Goal: Task Accomplishment & Management: Manage account settings

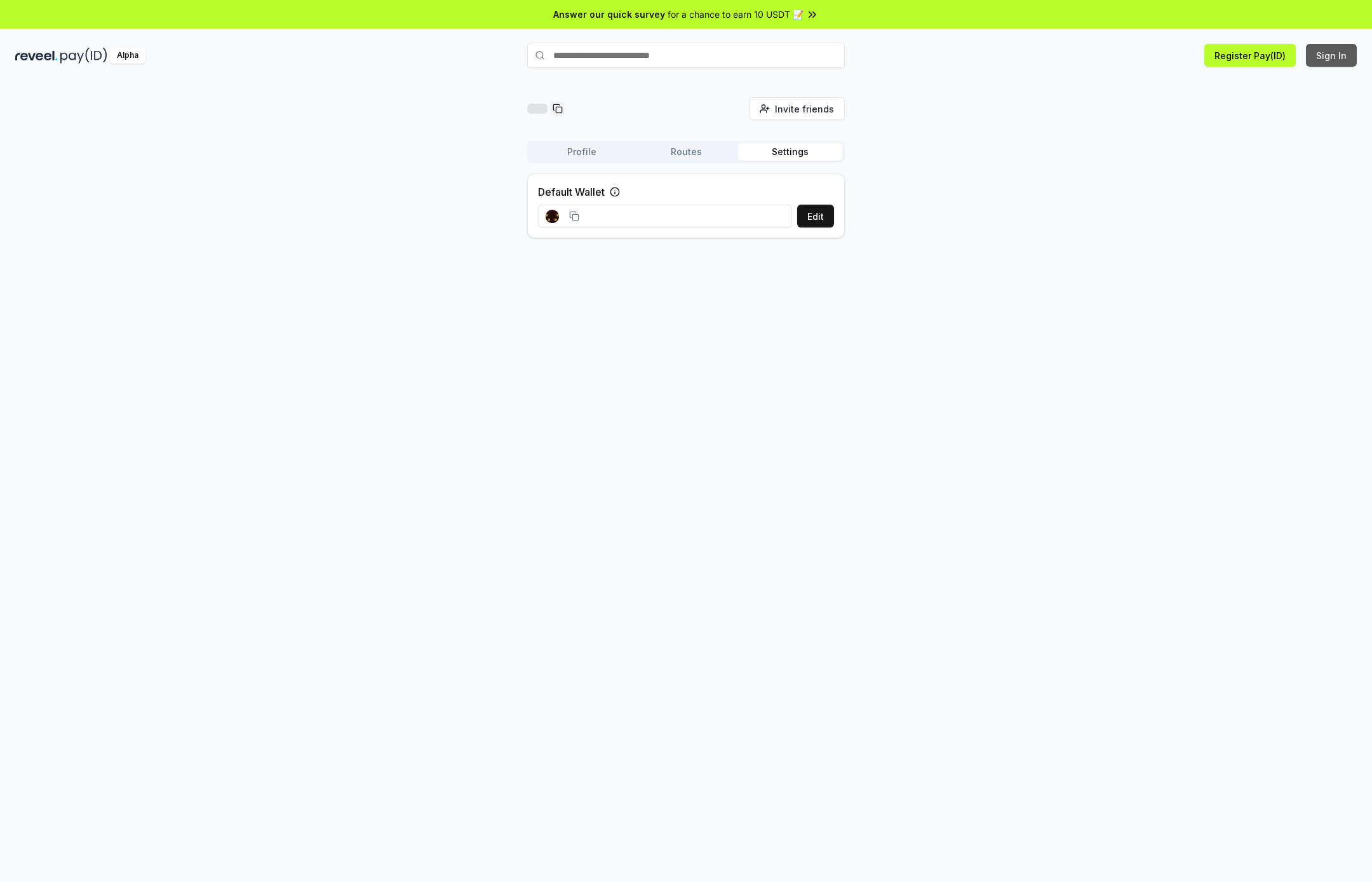
click at [1324, 57] on button "Sign In" at bounding box center [1331, 55] width 51 height 23
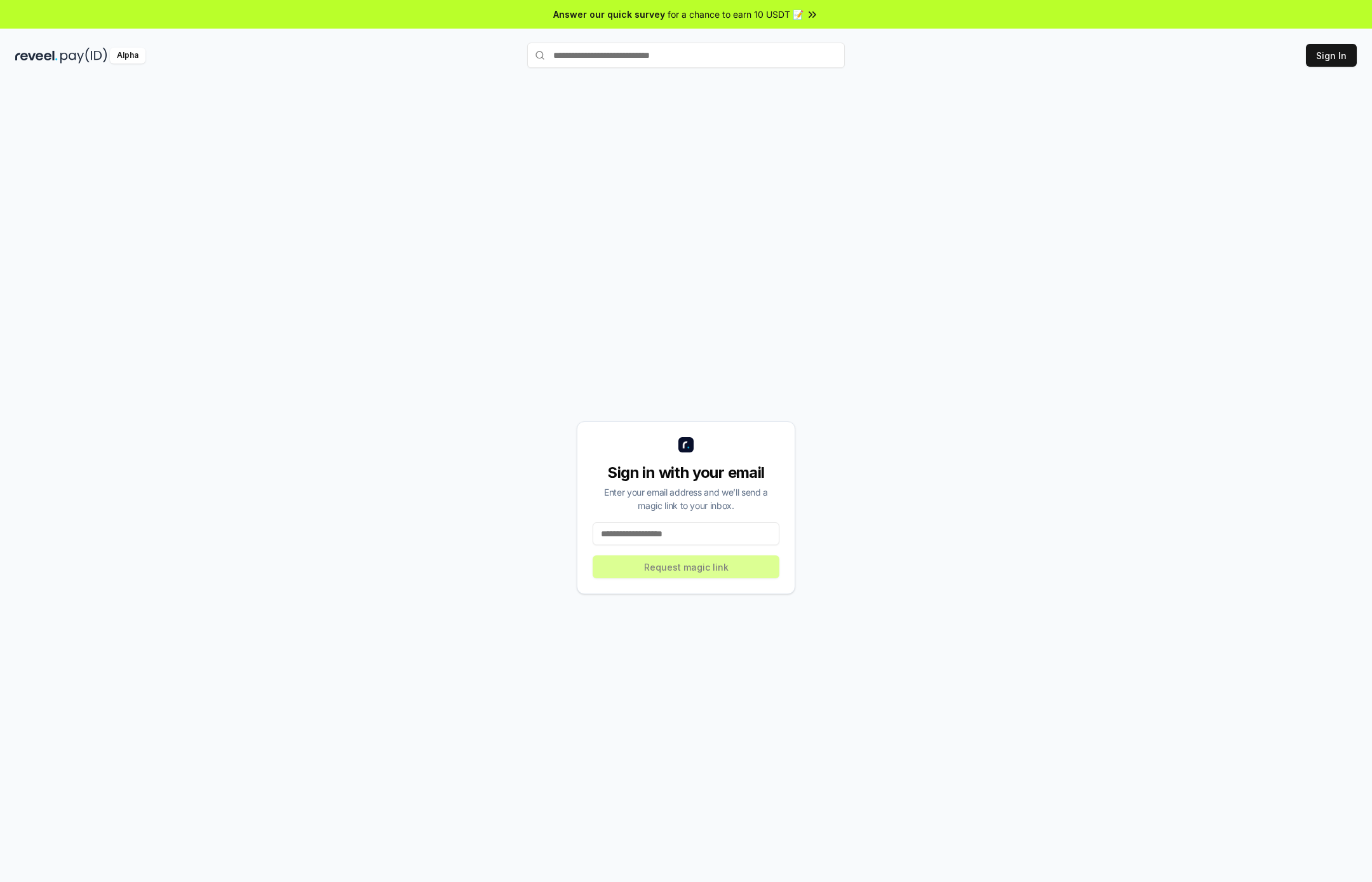
click at [670, 534] on input at bounding box center [686, 533] width 187 height 23
type input "**********"
click at [703, 571] on button "Request magic link" at bounding box center [686, 566] width 187 height 23
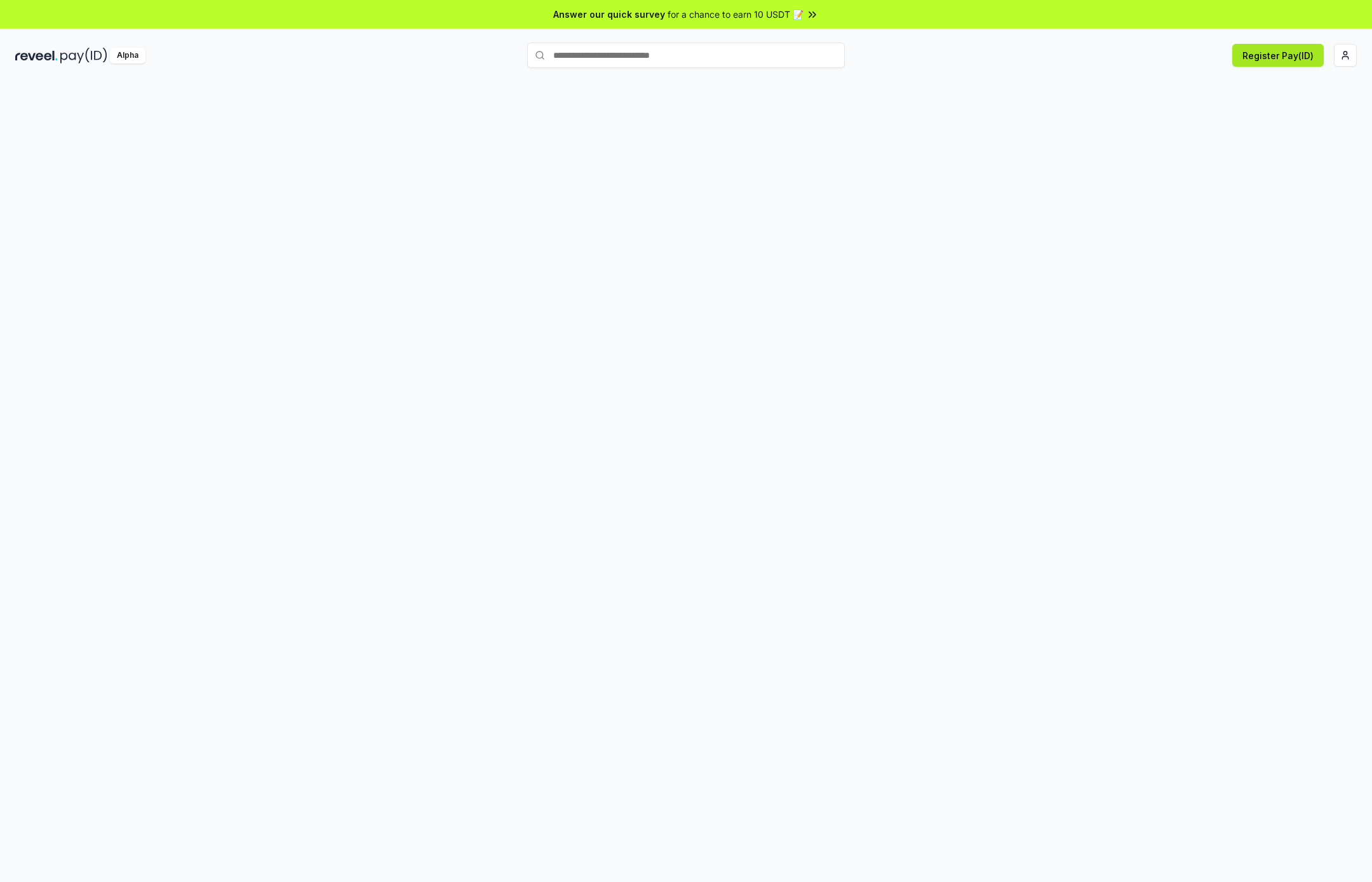
click at [1268, 59] on button "Register Pay(ID)" at bounding box center [1278, 55] width 92 height 23
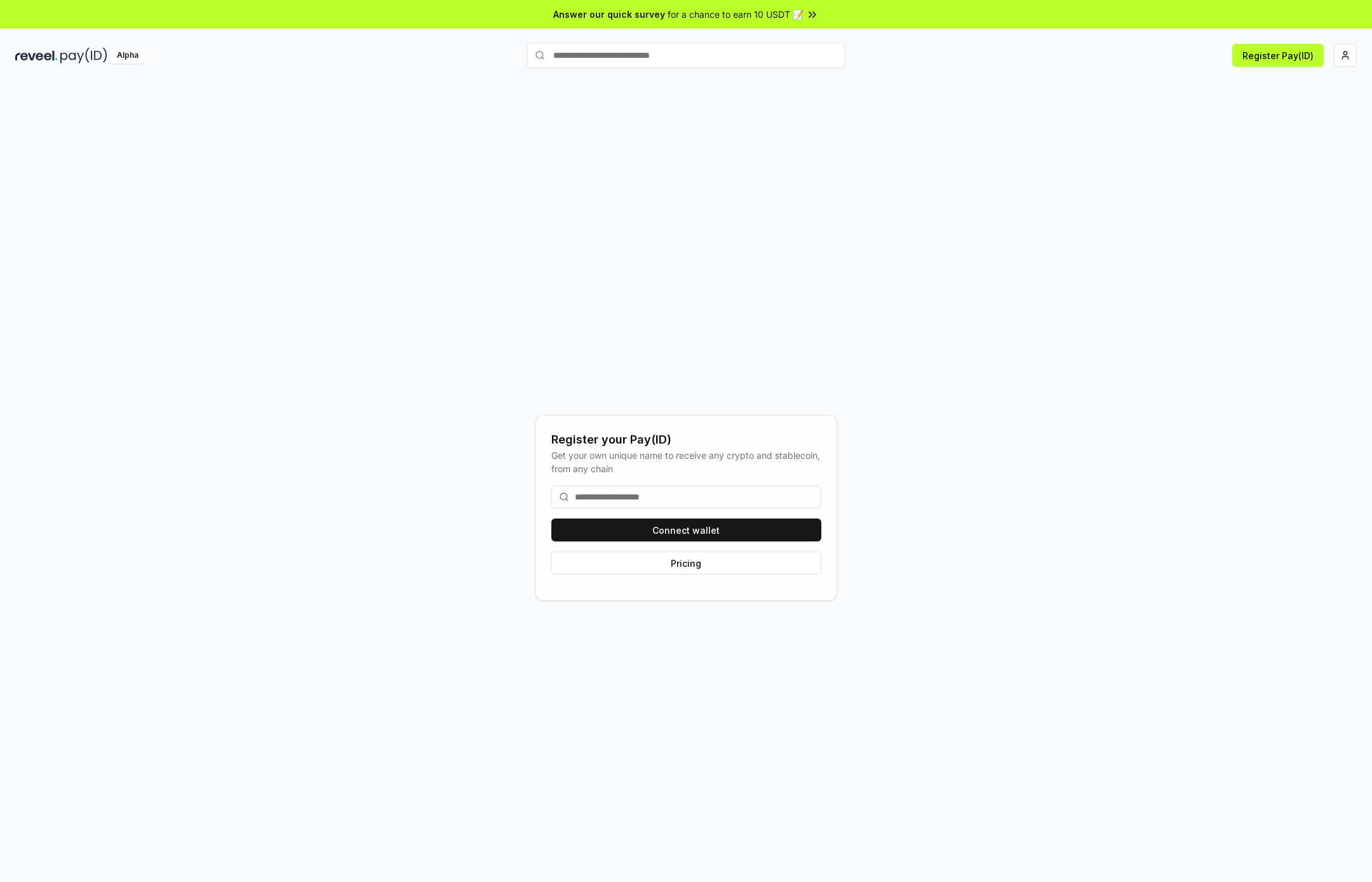
click at [656, 493] on input at bounding box center [686, 496] width 270 height 23
click at [670, 532] on button "Connect wallet" at bounding box center [686, 529] width 270 height 23
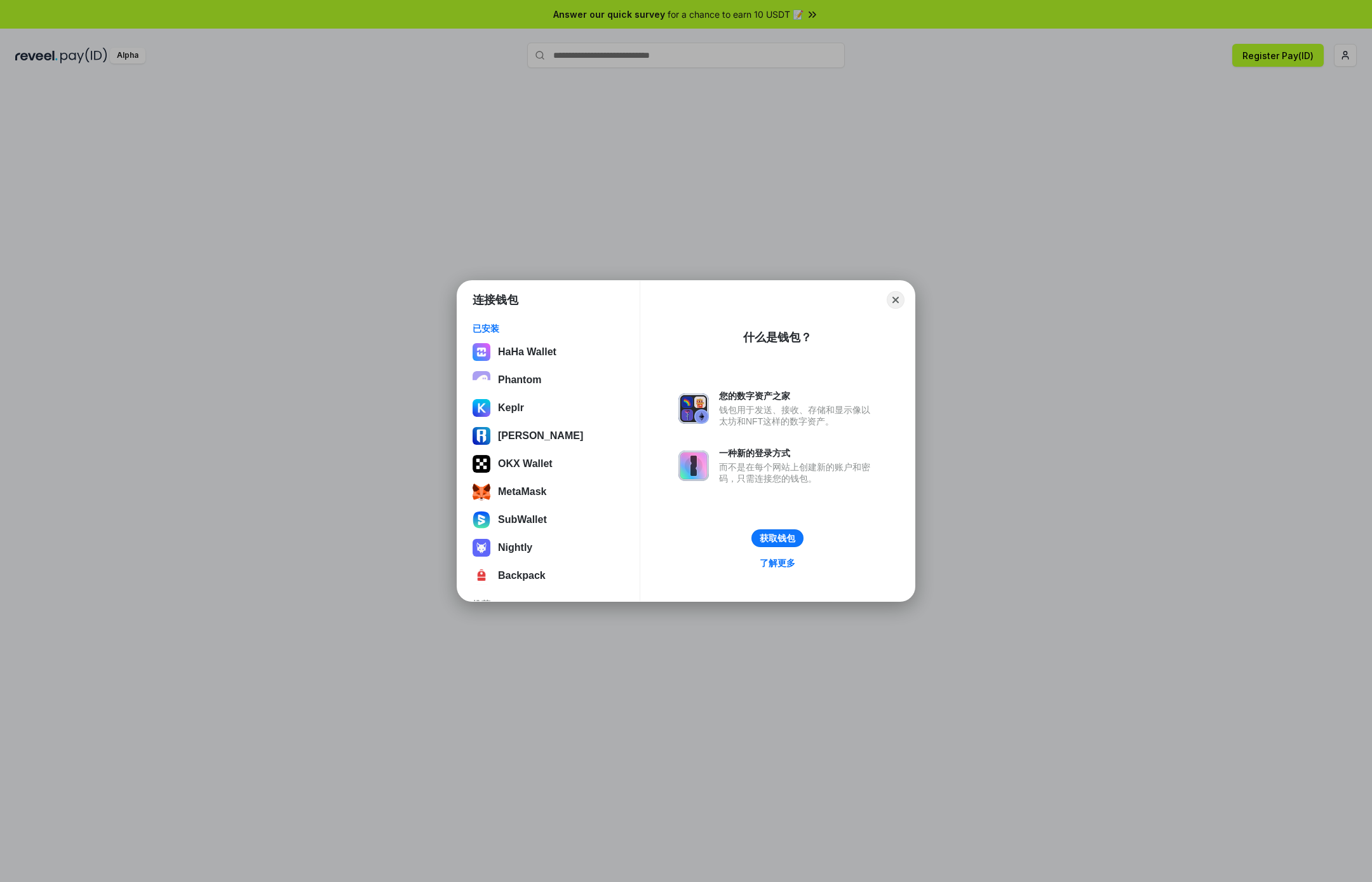
click at [356, 507] on div "连接钱包 已安装 HaHa Wallet Phantom Keplr Ronin Wallet OKX Wallet MetaMask SubWallet N…" at bounding box center [686, 441] width 1627 height 1136
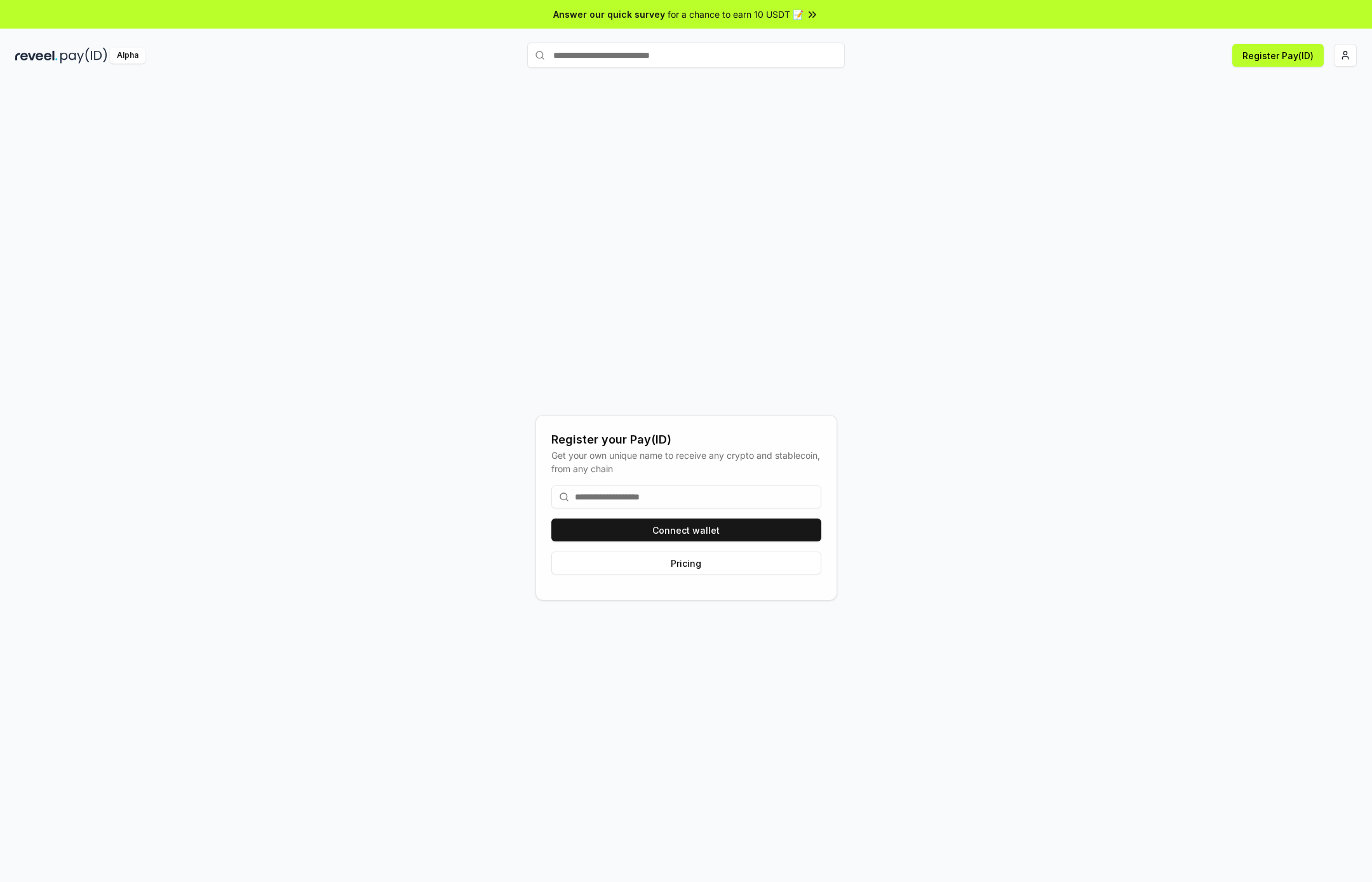
click at [607, 497] on input at bounding box center [686, 496] width 270 height 23
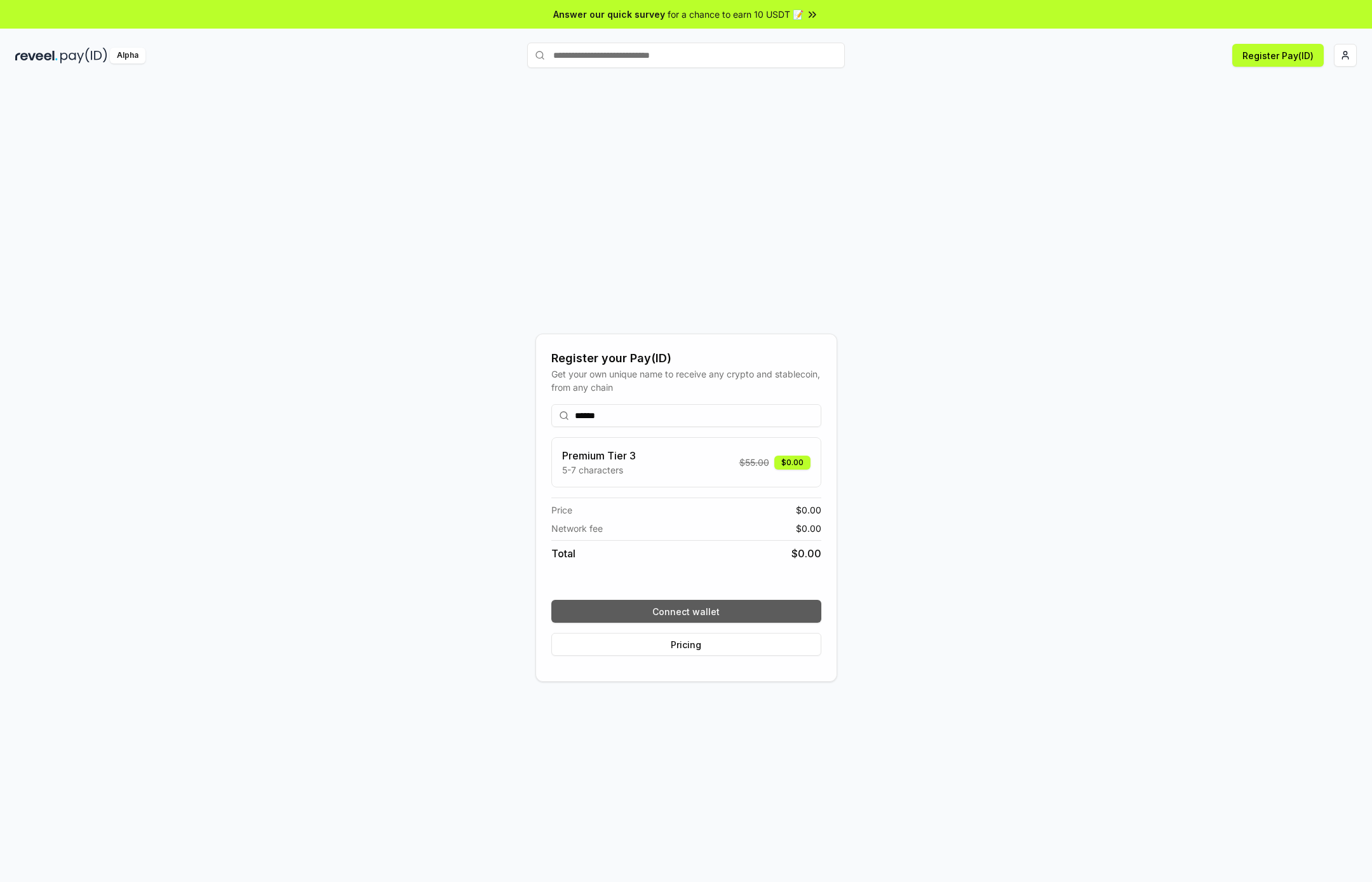
type input "******"
click at [678, 607] on button "Connect wallet" at bounding box center [686, 611] width 270 height 23
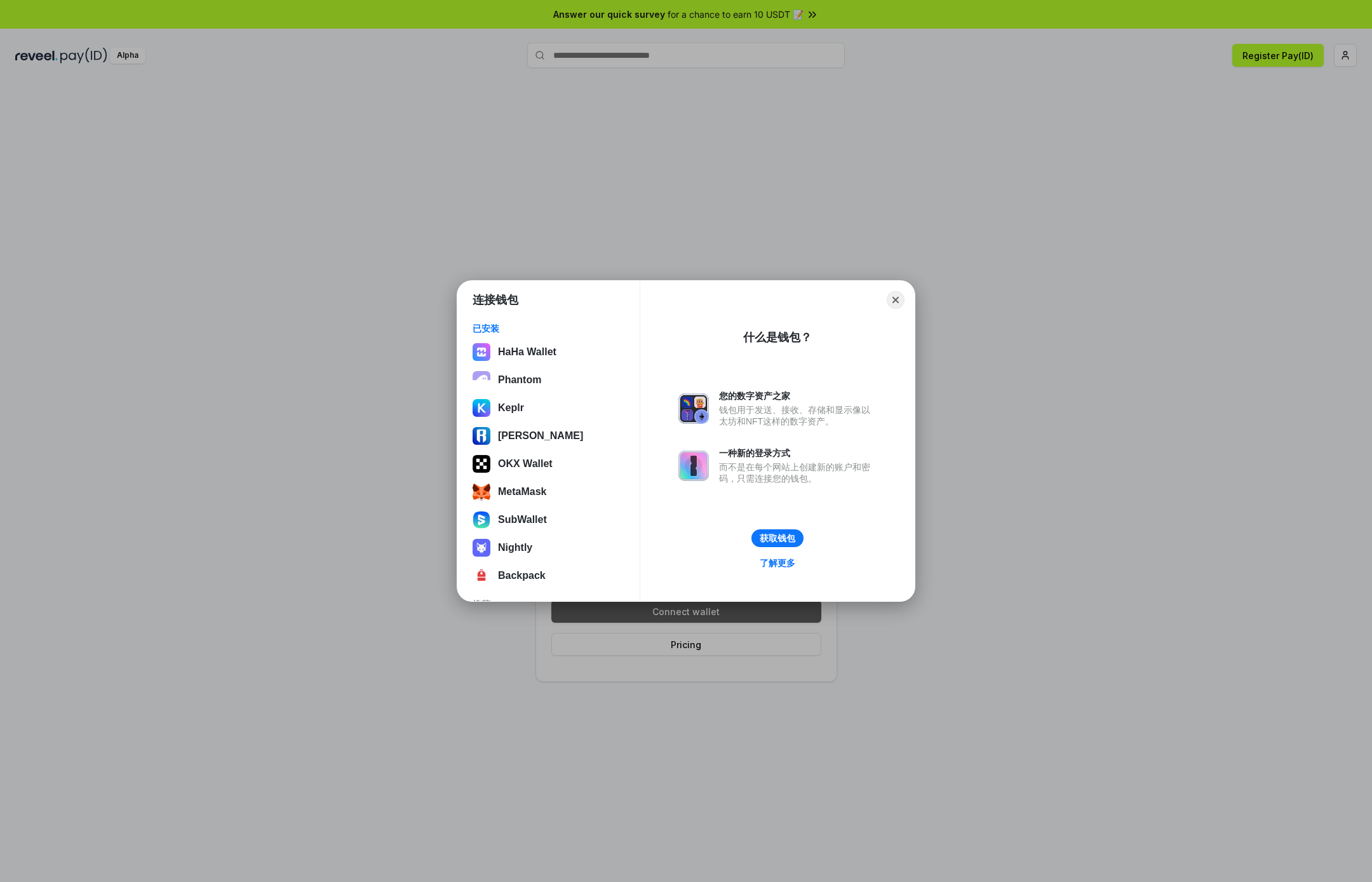
click at [629, 615] on div "连接钱包 已安装 HaHa Wallet Phantom Keplr Ronin Wallet OKX Wallet MetaMask SubWallet N…" at bounding box center [686, 441] width 1627 height 1136
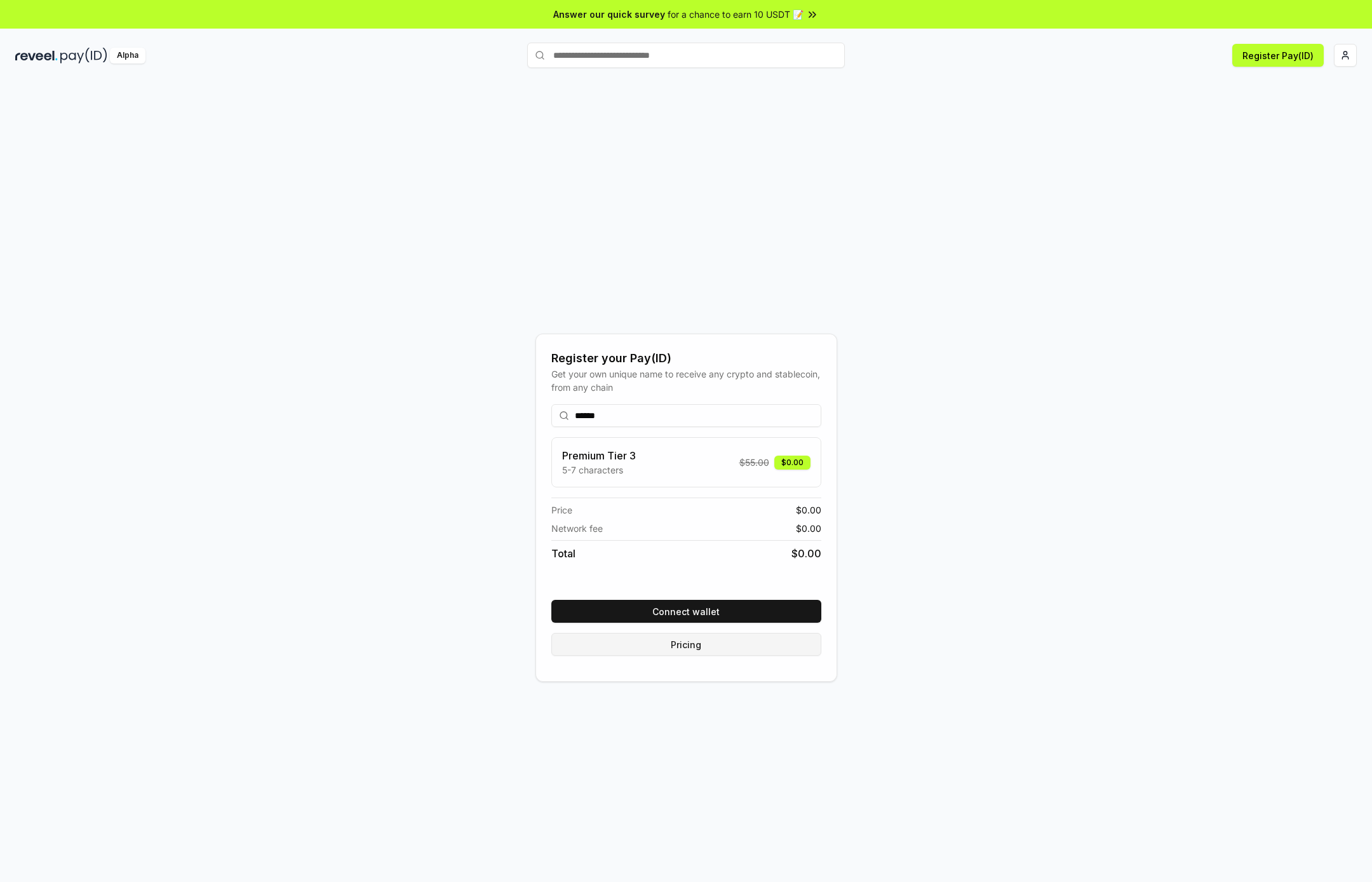
click at [679, 646] on button "Pricing" at bounding box center [686, 644] width 270 height 23
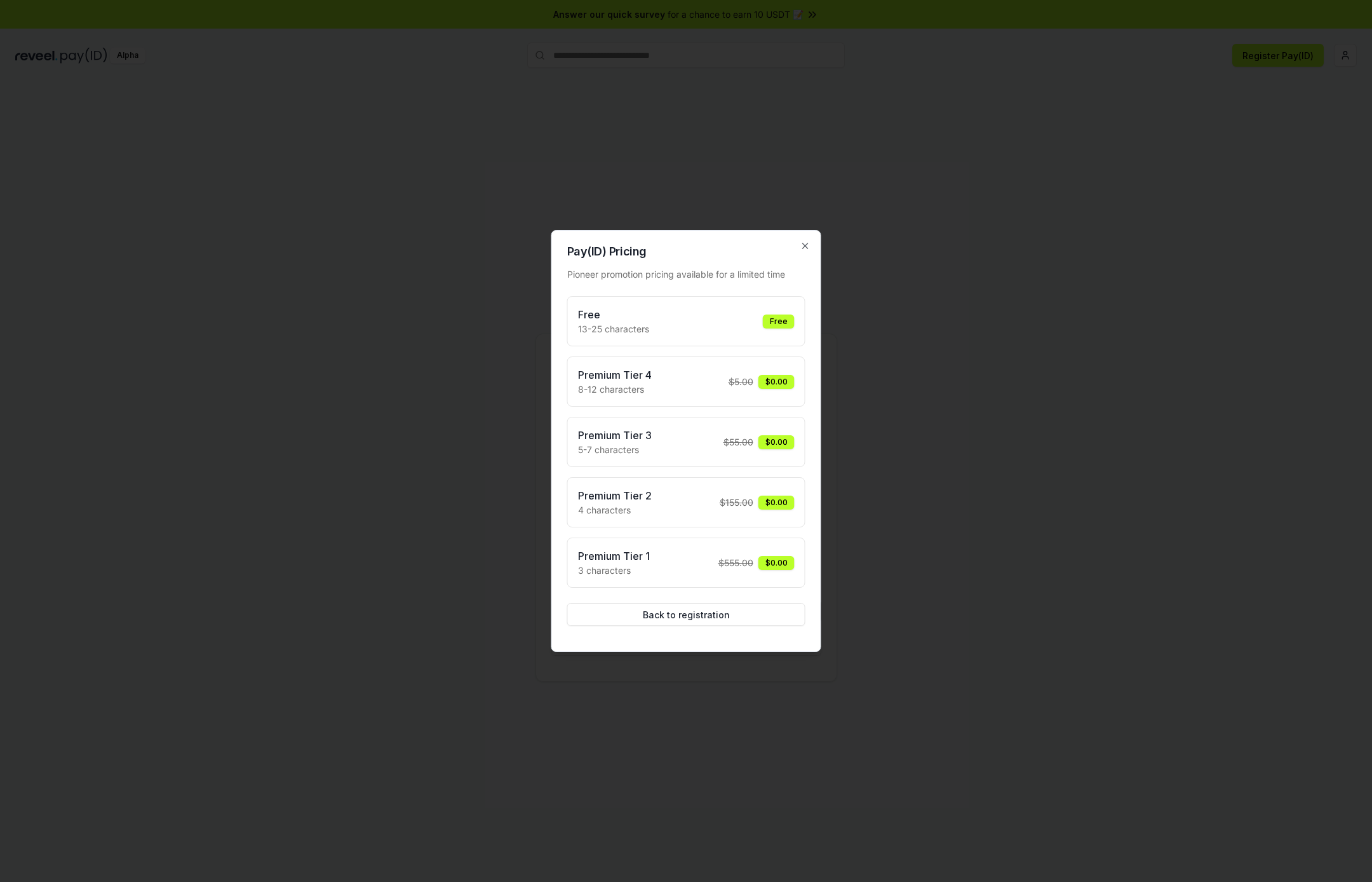
click at [674, 660] on div at bounding box center [686, 441] width 1372 height 882
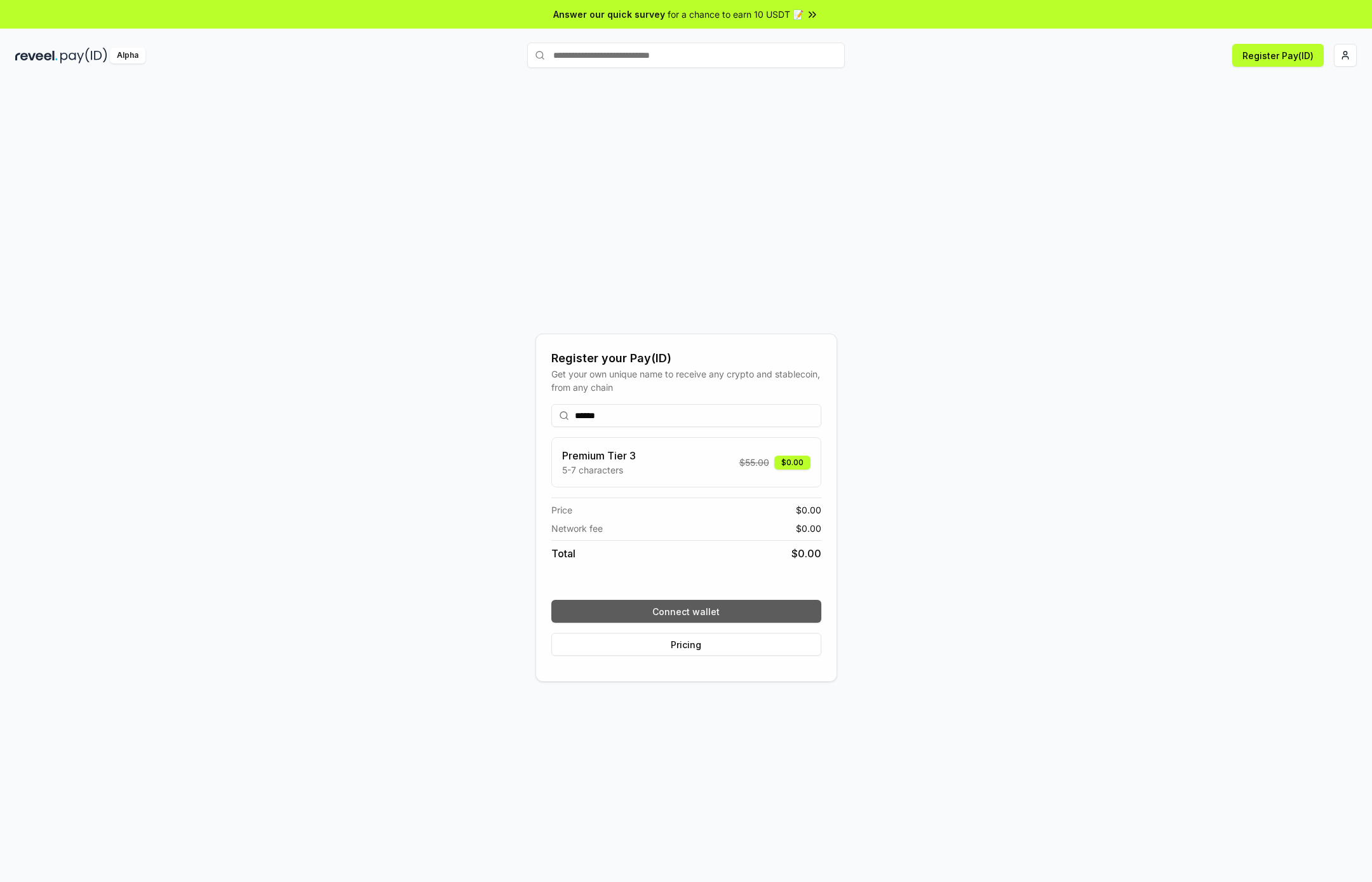
click at [670, 605] on button "Connect wallet" at bounding box center [686, 611] width 270 height 23
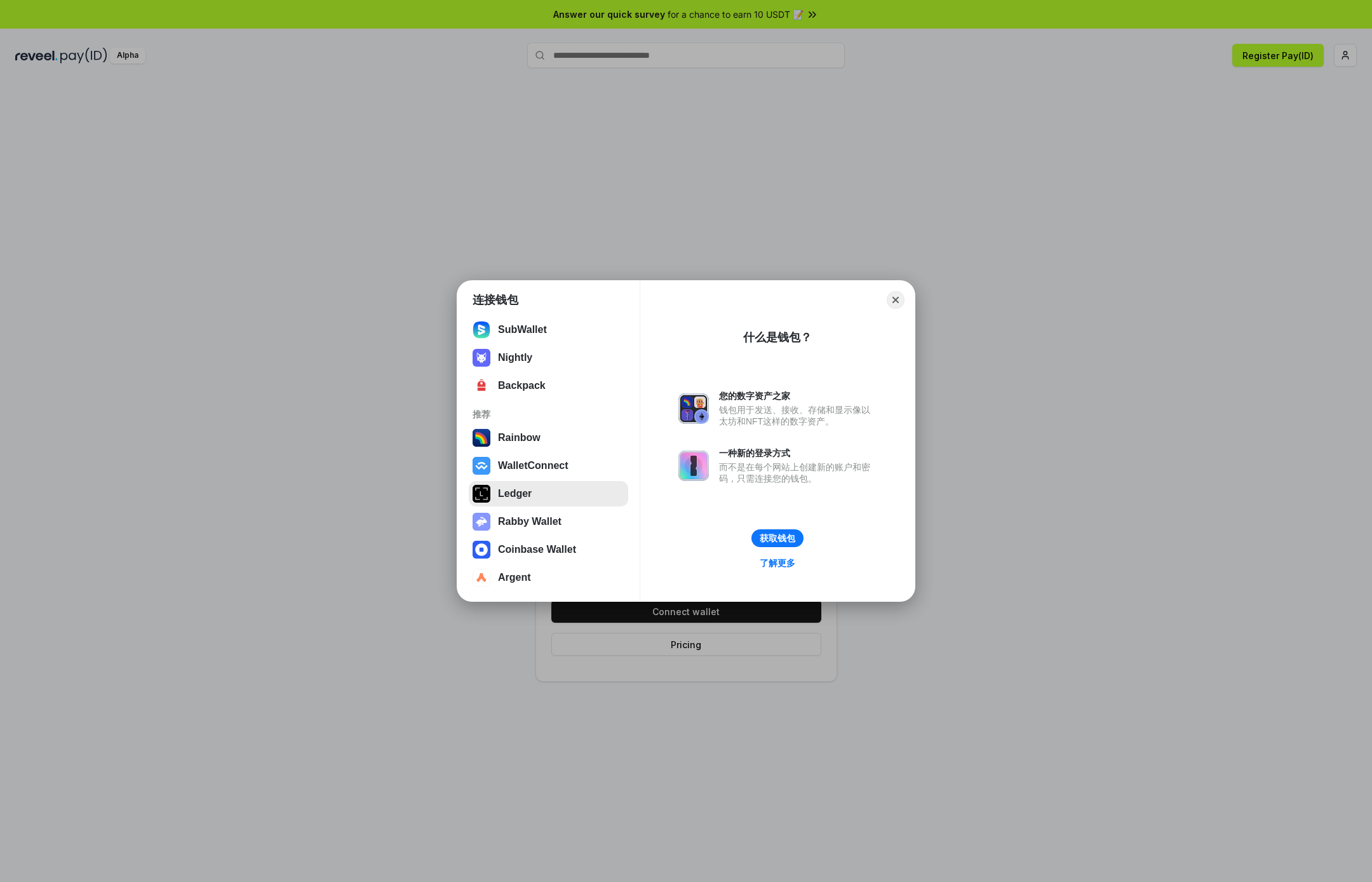
scroll to position [190, 0]
click at [521, 466] on button "WalletConnect" at bounding box center [549, 465] width 160 height 26
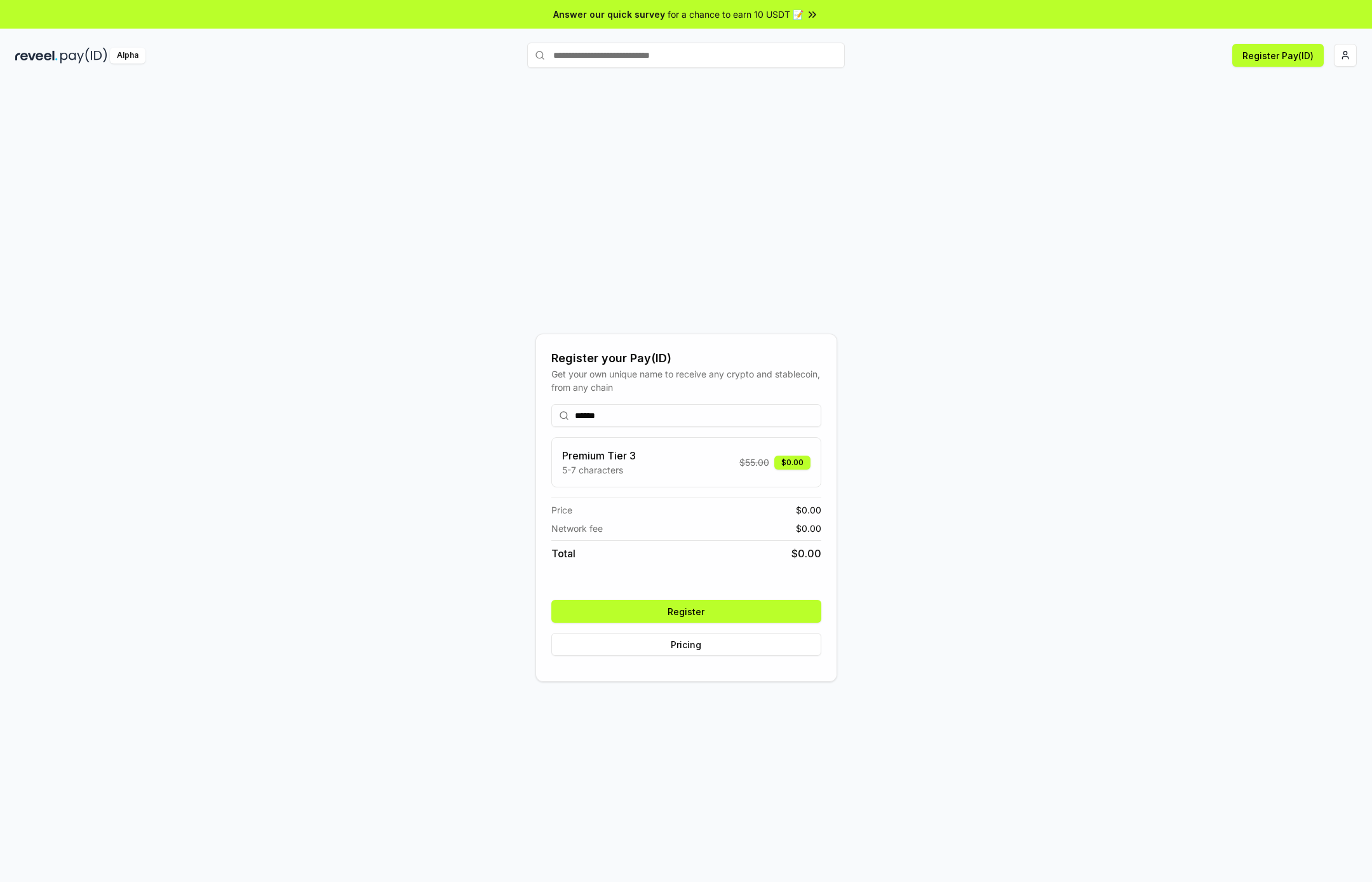
click at [701, 612] on button "Register" at bounding box center [686, 611] width 270 height 23
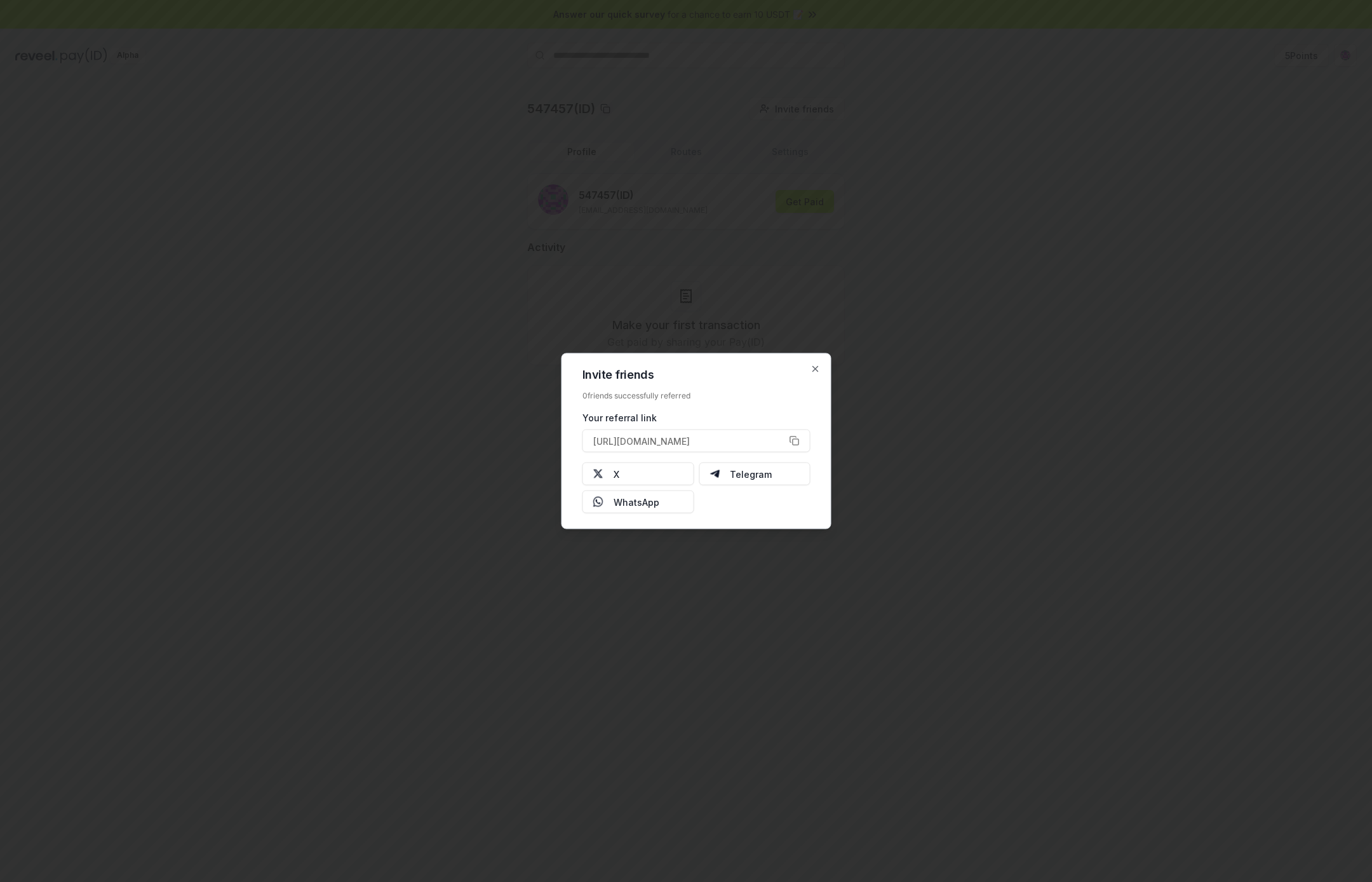
click at [367, 390] on div at bounding box center [686, 441] width 1372 height 882
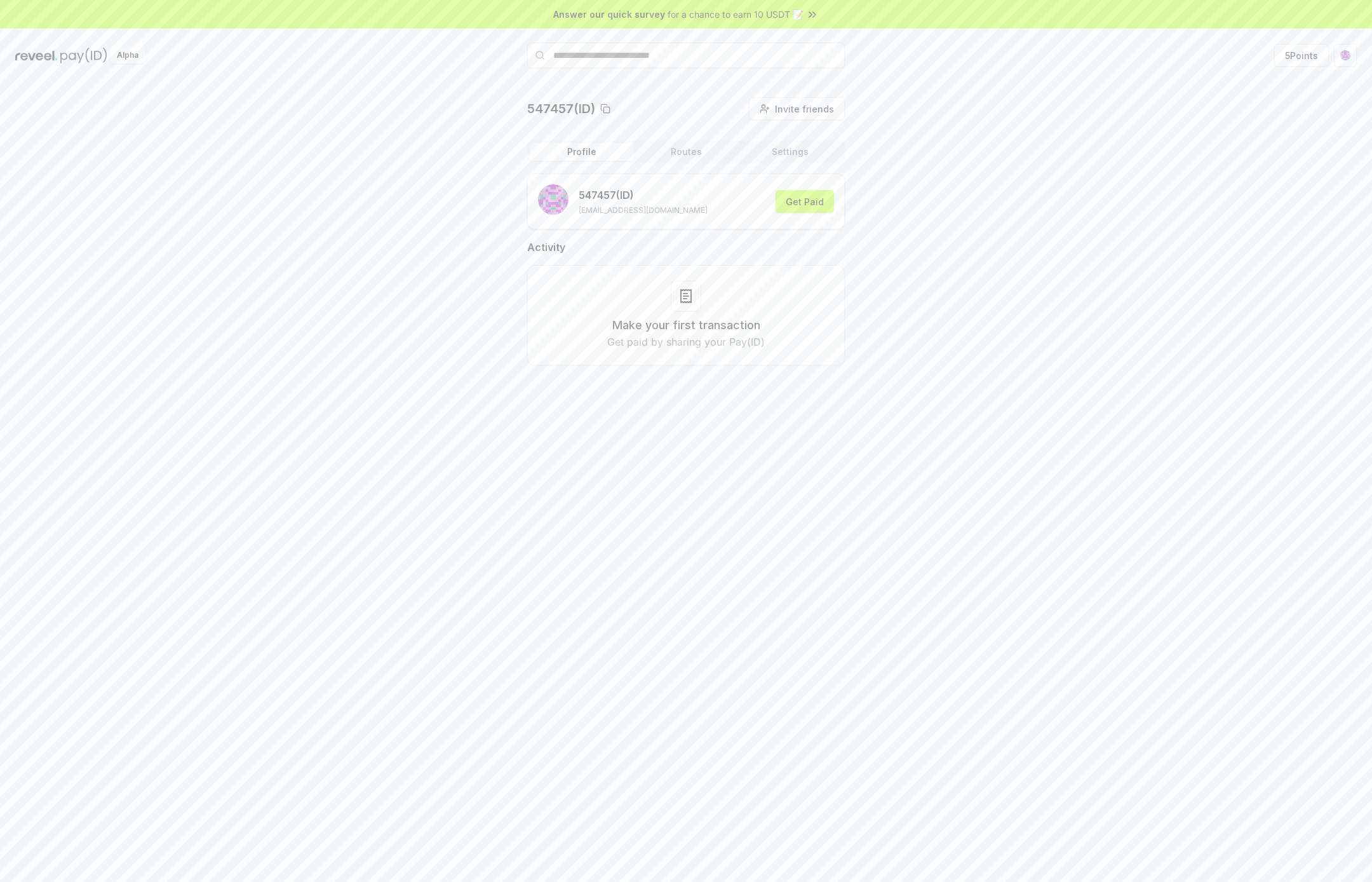
click at [700, 152] on button "Routes" at bounding box center [686, 152] width 104 height 17
click at [589, 158] on button "Profile" at bounding box center [582, 152] width 104 height 17
click at [689, 156] on button "Routes" at bounding box center [686, 152] width 104 height 17
click at [789, 153] on button "Settings" at bounding box center [789, 152] width 104 height 17
click at [588, 155] on button "Profile" at bounding box center [582, 152] width 104 height 17
